Goal: Check status: Check status

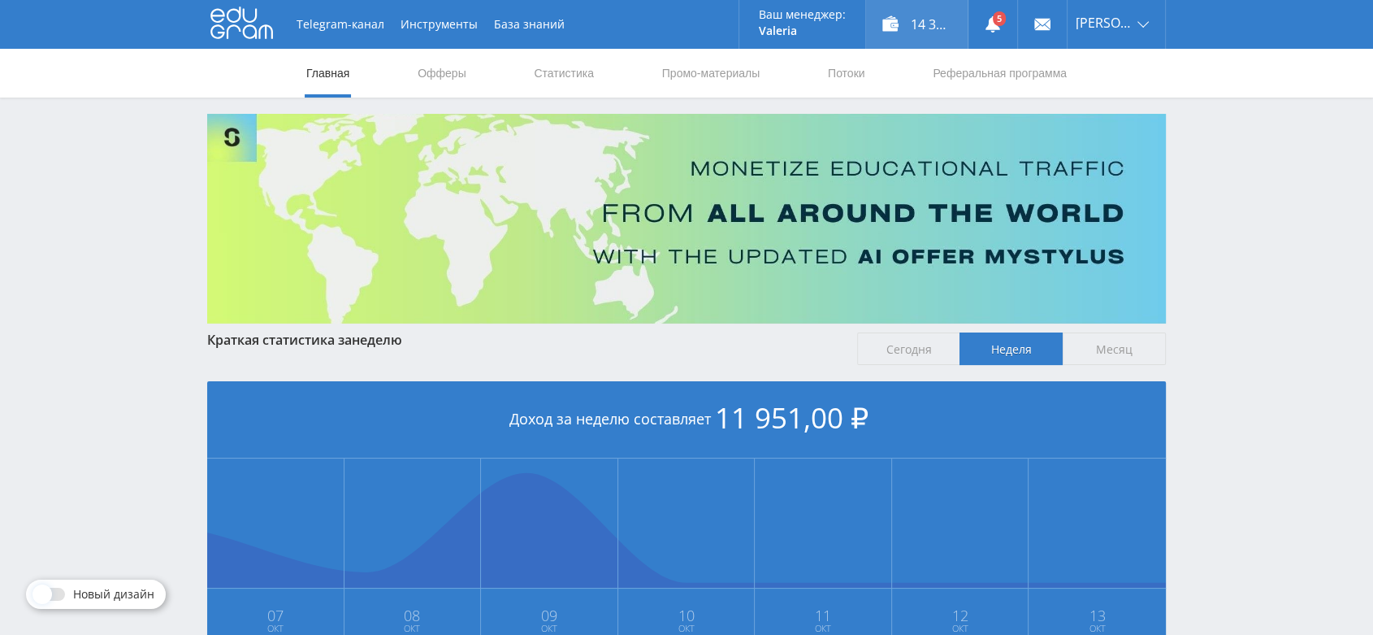
click at [931, 31] on div "14 395,00 ₽" at bounding box center [917, 24] width 102 height 49
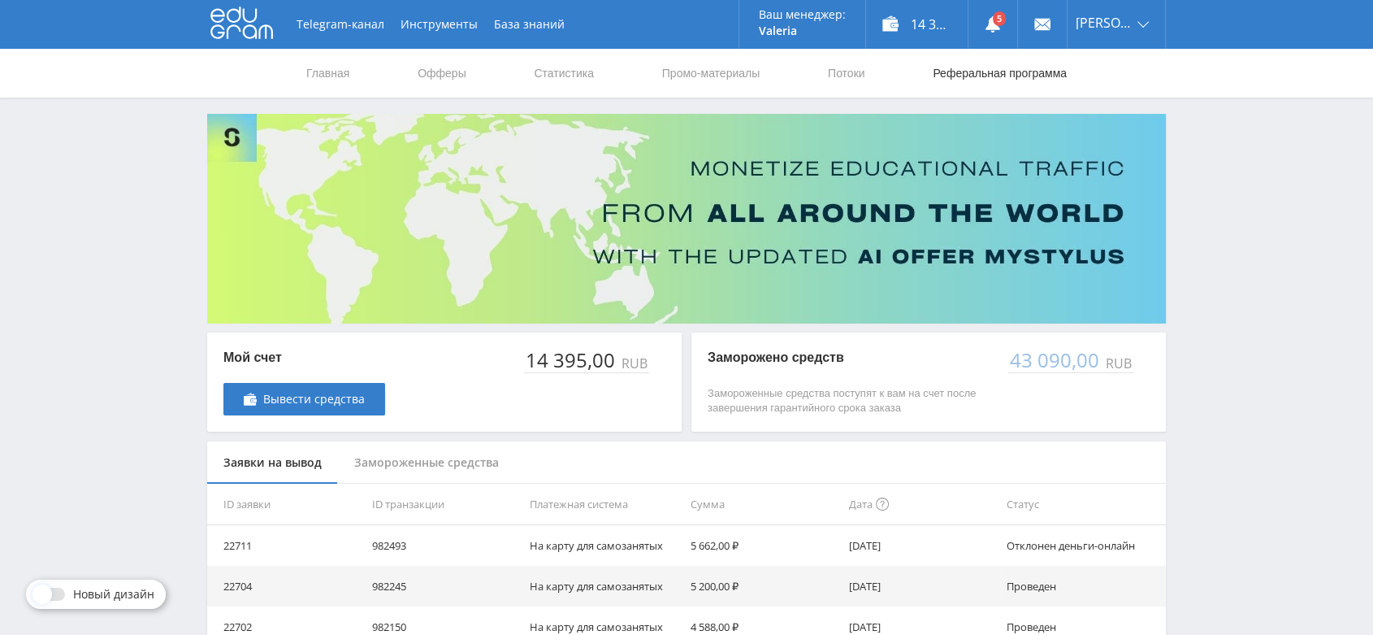
click at [1005, 84] on link "Реферальная программа" at bounding box center [999, 73] width 137 height 49
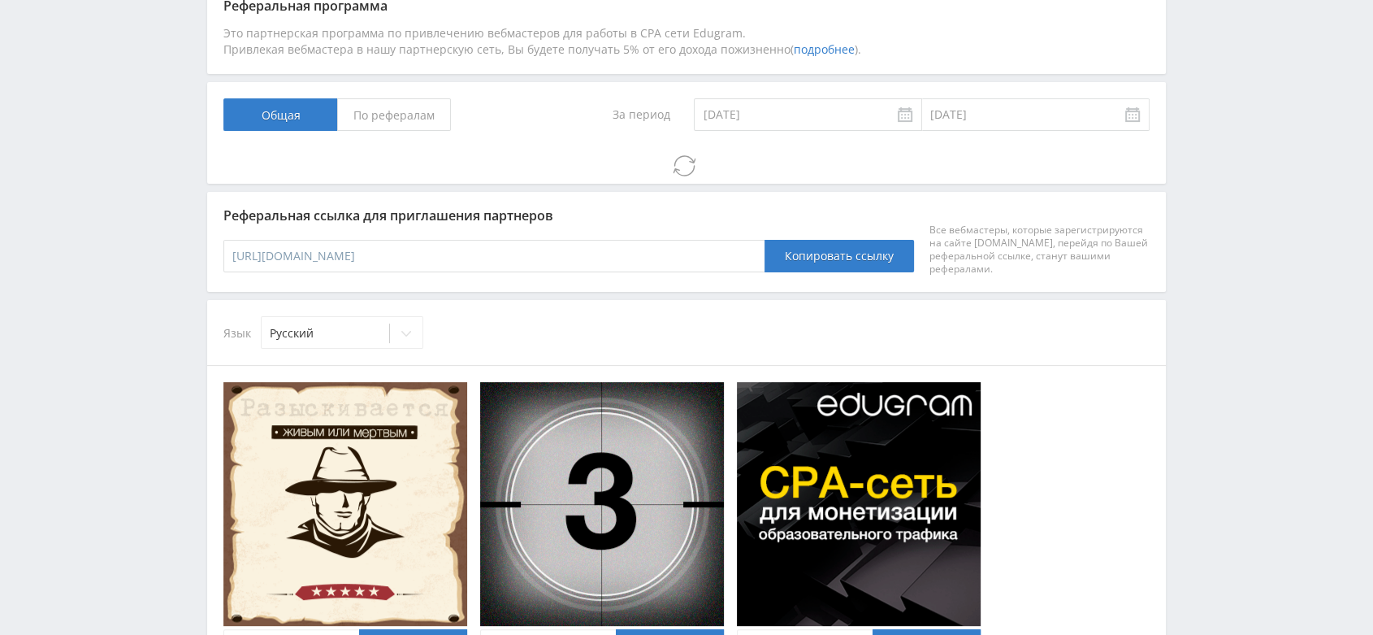
scroll to position [354, 0]
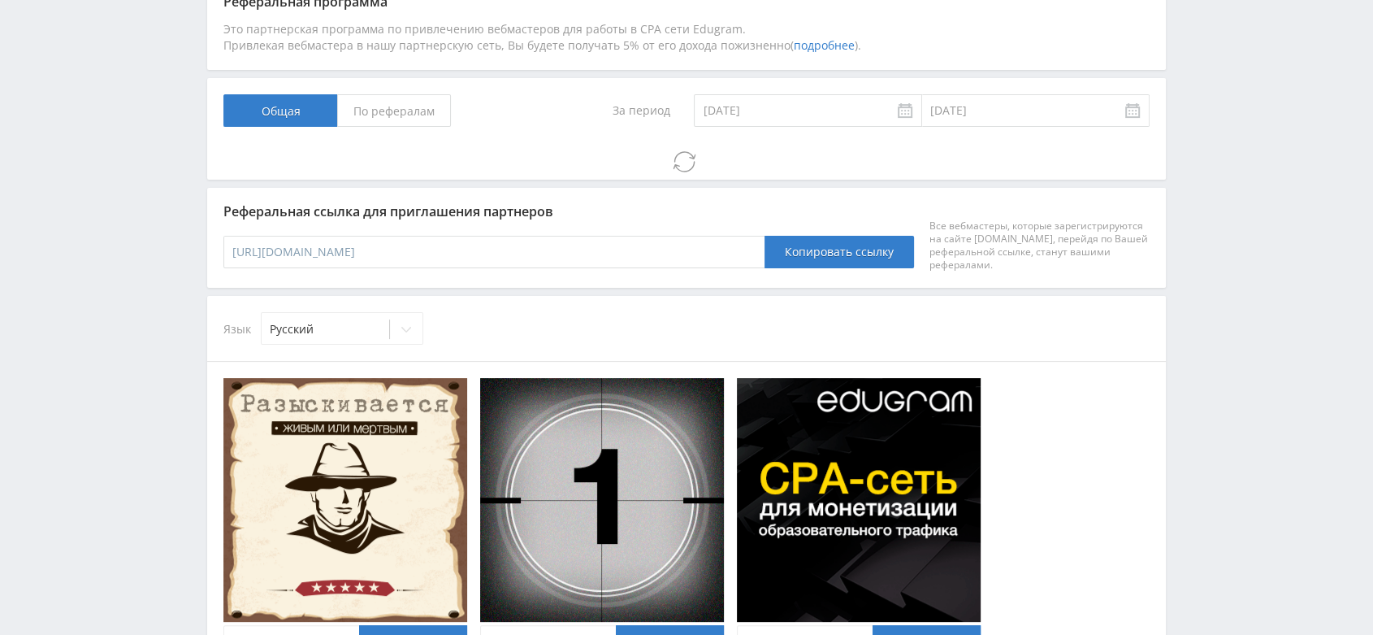
click at [417, 117] on span "По рефералам" at bounding box center [394, 110] width 114 height 32
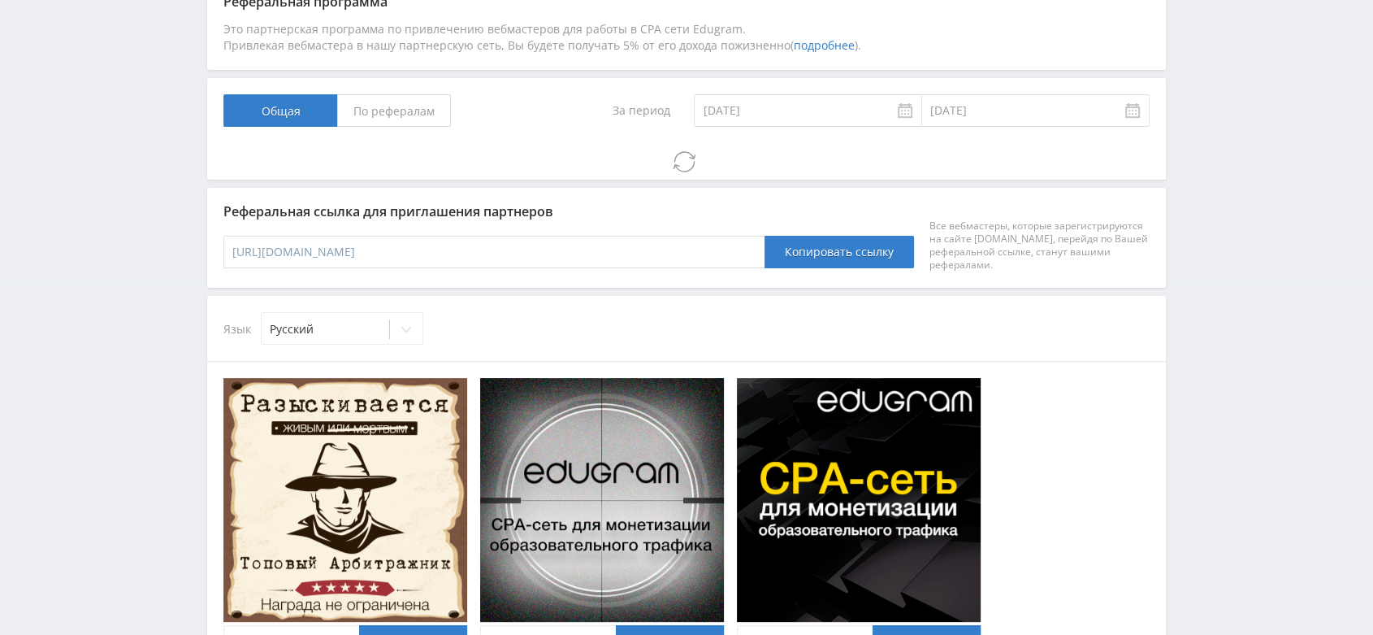
click at [0, 0] on input "По рефералам" at bounding box center [0, 0] width 0 height 0
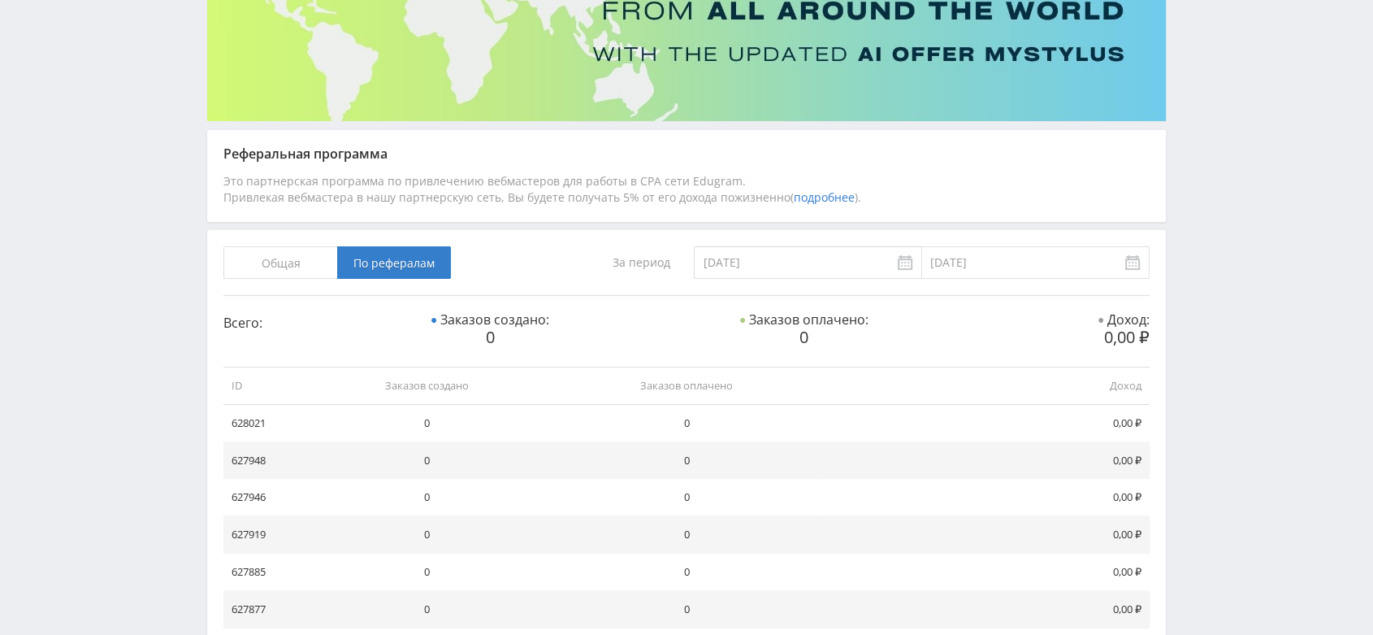
scroll to position [201, 0]
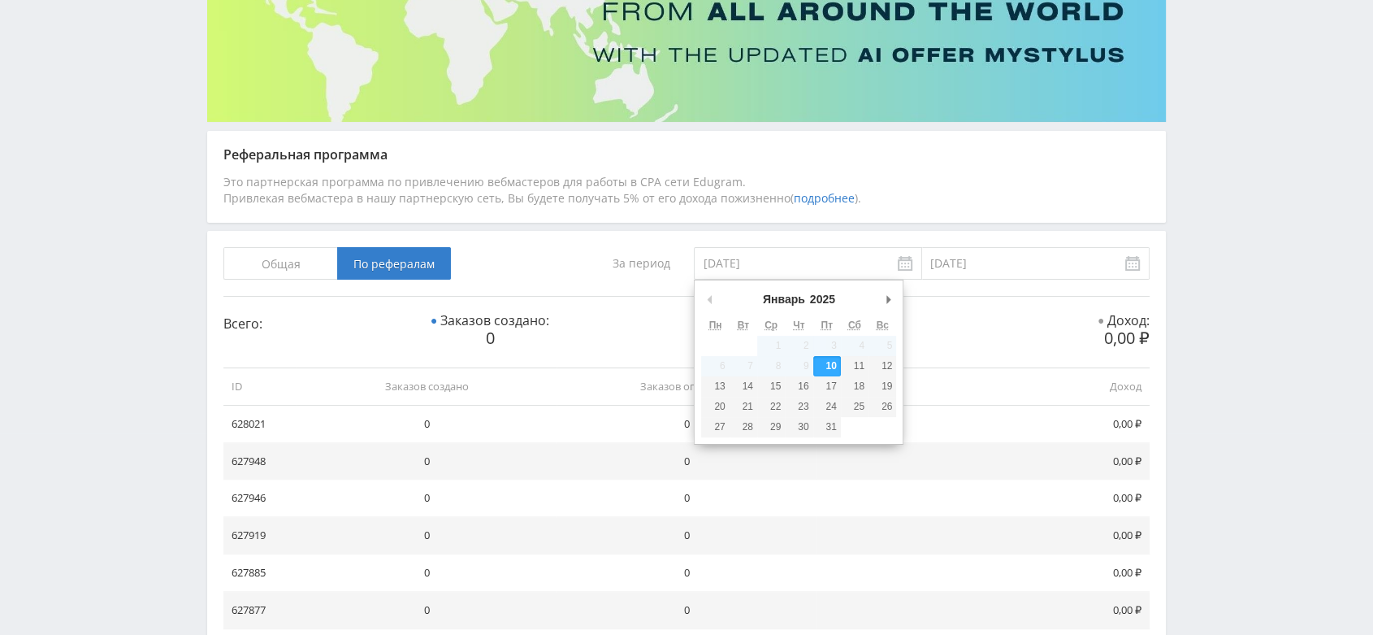
click at [810, 271] on input "[DATE]" at bounding box center [807, 263] width 227 height 32
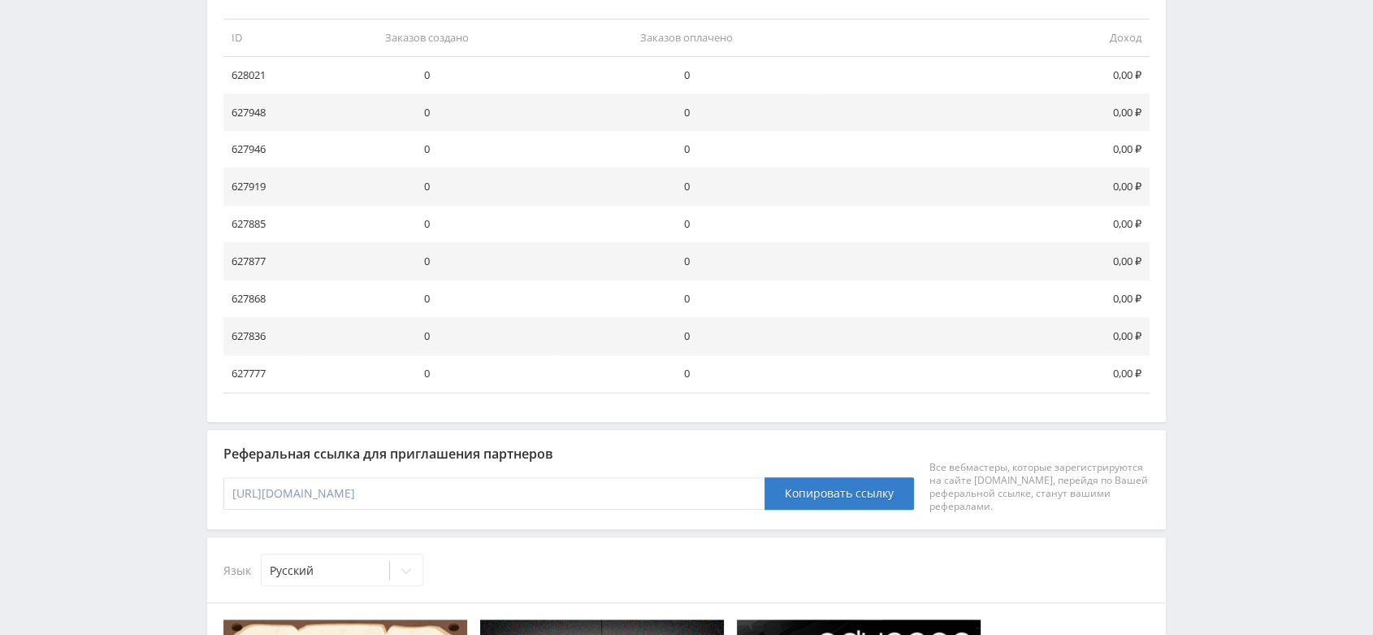
scroll to position [0, 0]
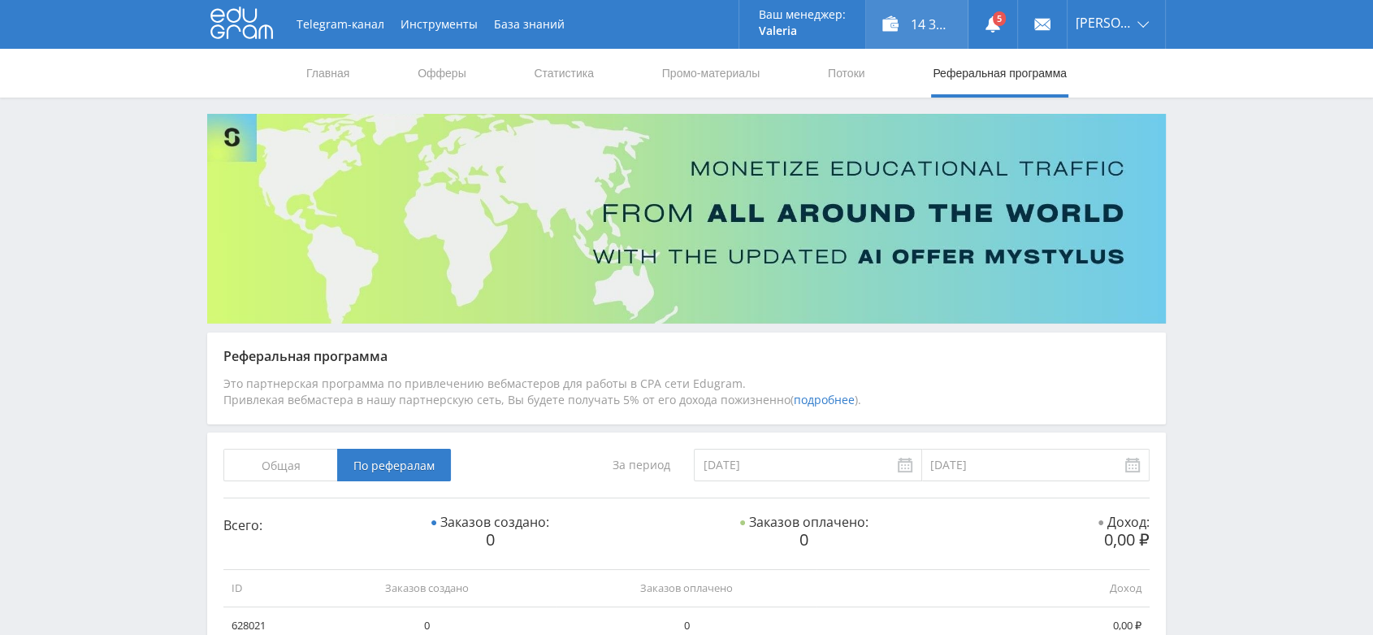
click at [934, 24] on div "14 395,00 ₽" at bounding box center [917, 24] width 102 height 49
